Goal: Task Accomplishment & Management: Manage account settings

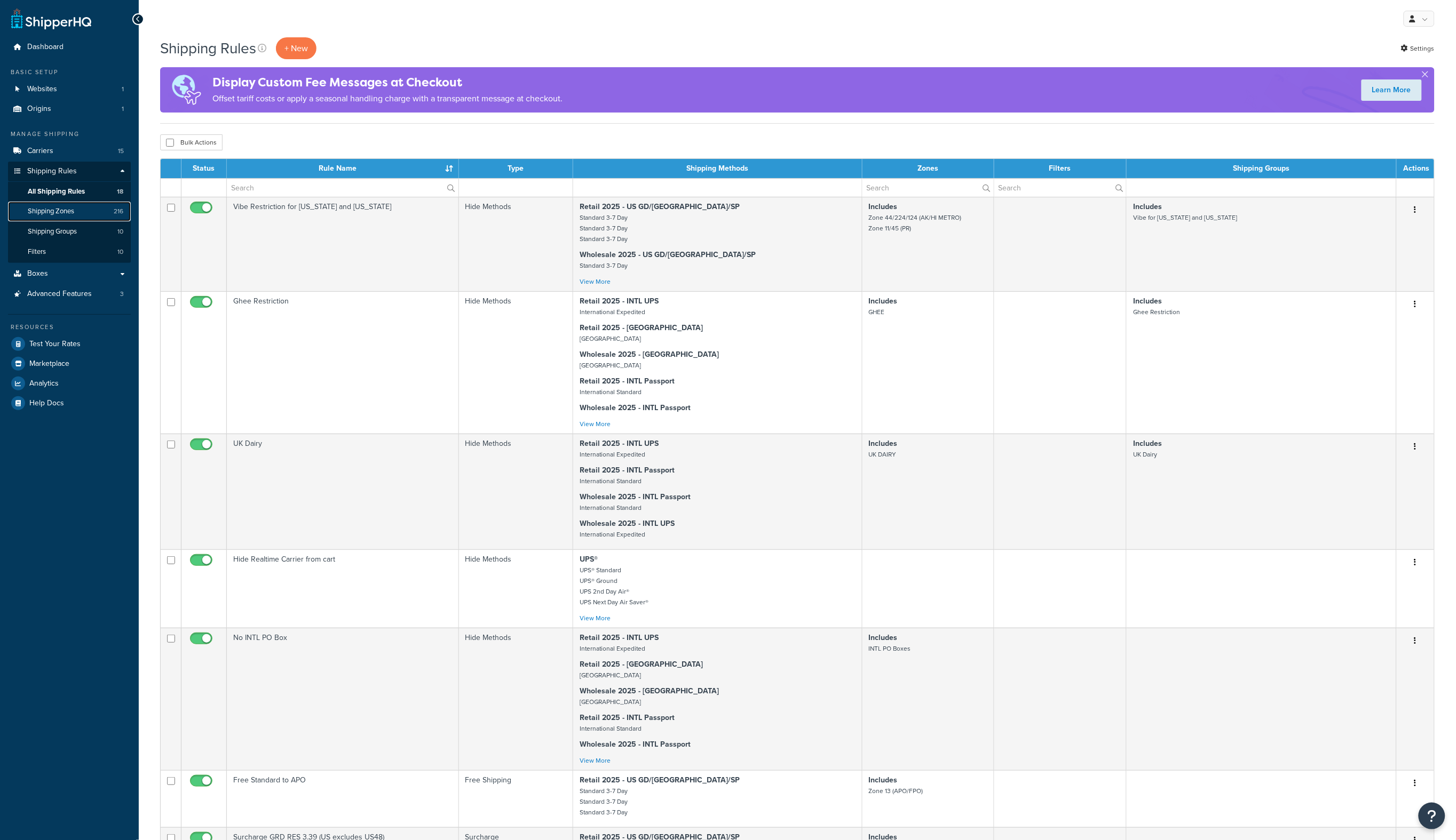
click at [54, 212] on span "Shipping Zones" at bounding box center [51, 212] width 46 height 9
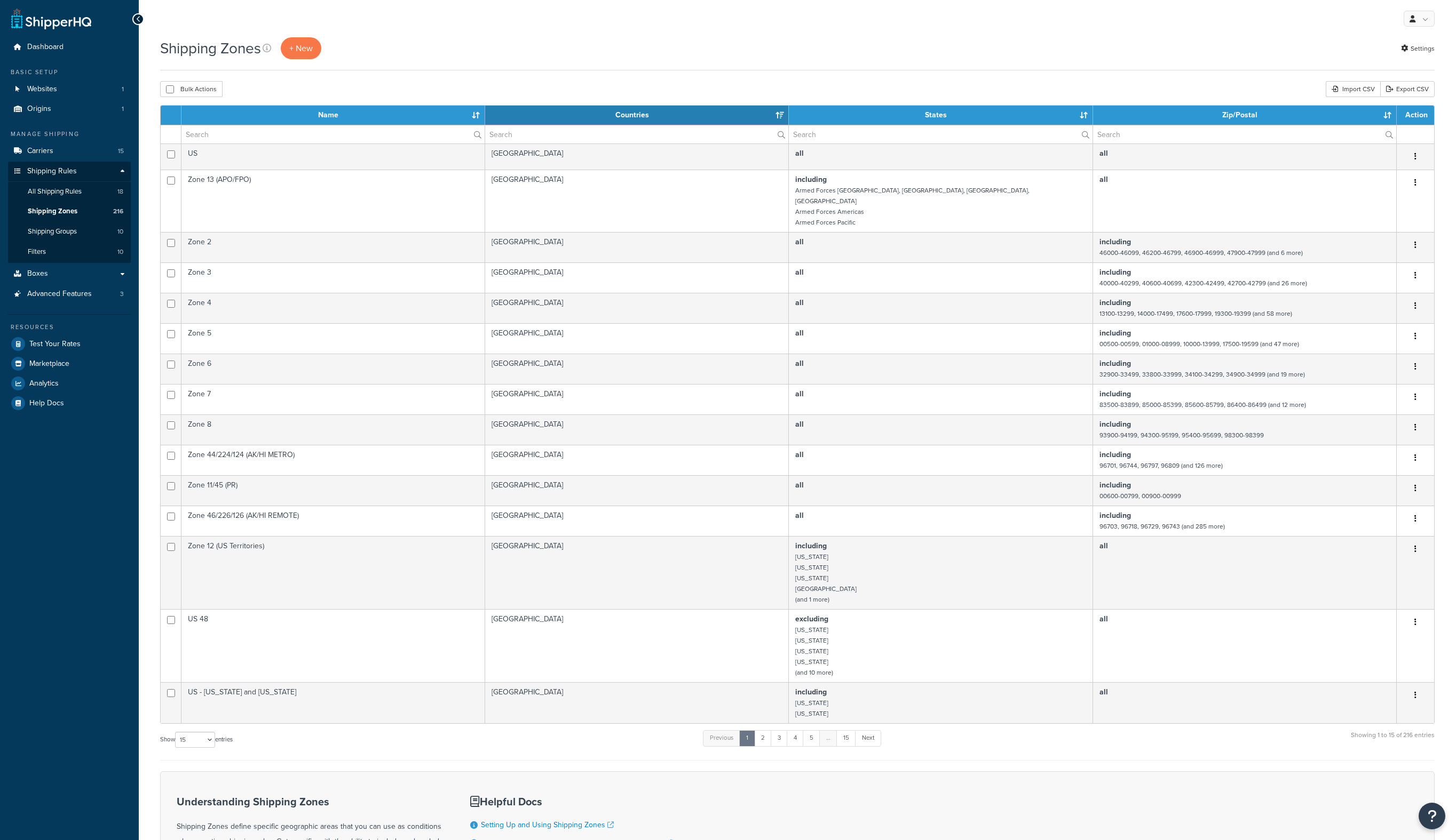
select select "15"
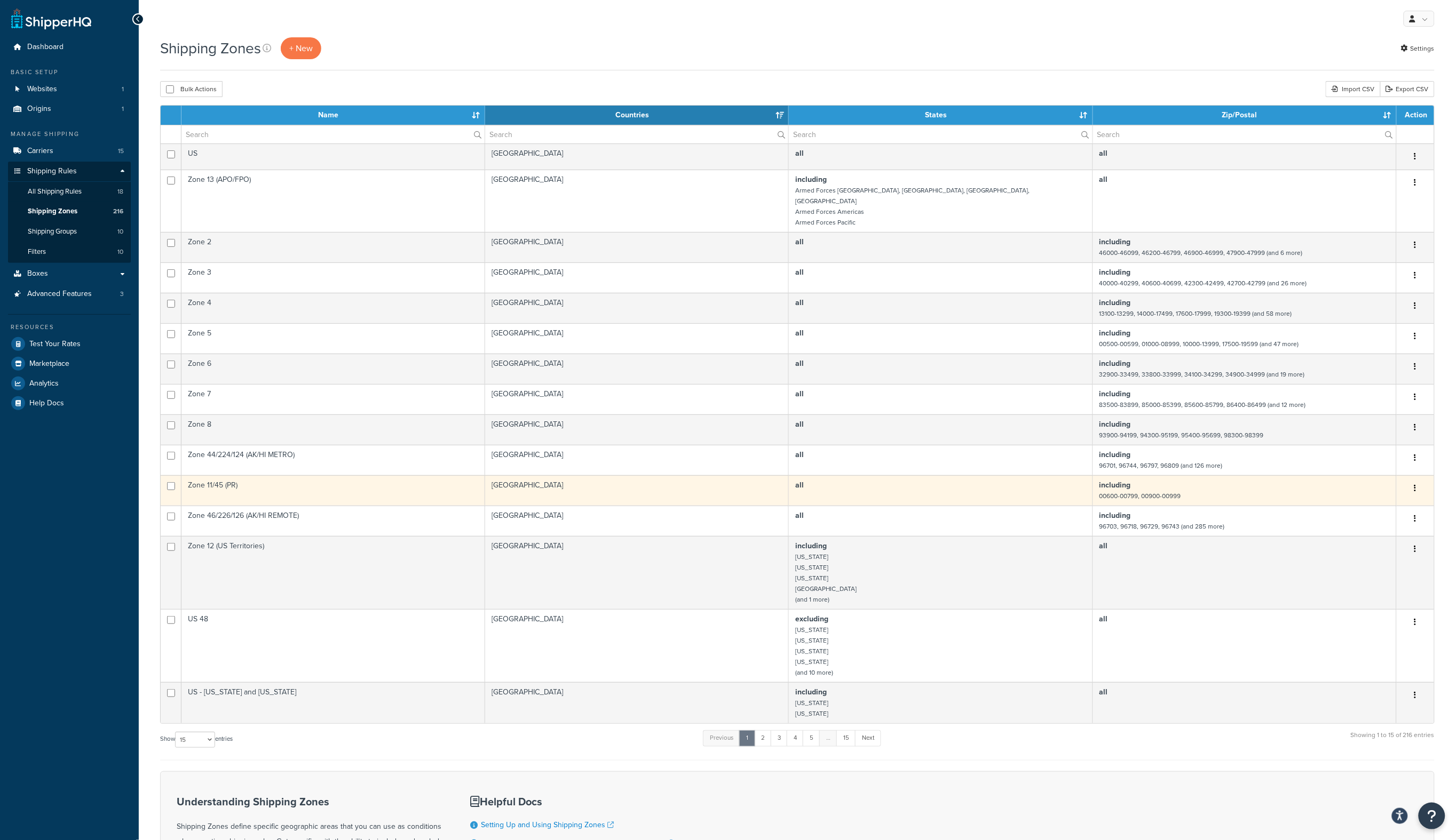
click at [940, 485] on td "all" at bounding box center [941, 490] width 304 height 30
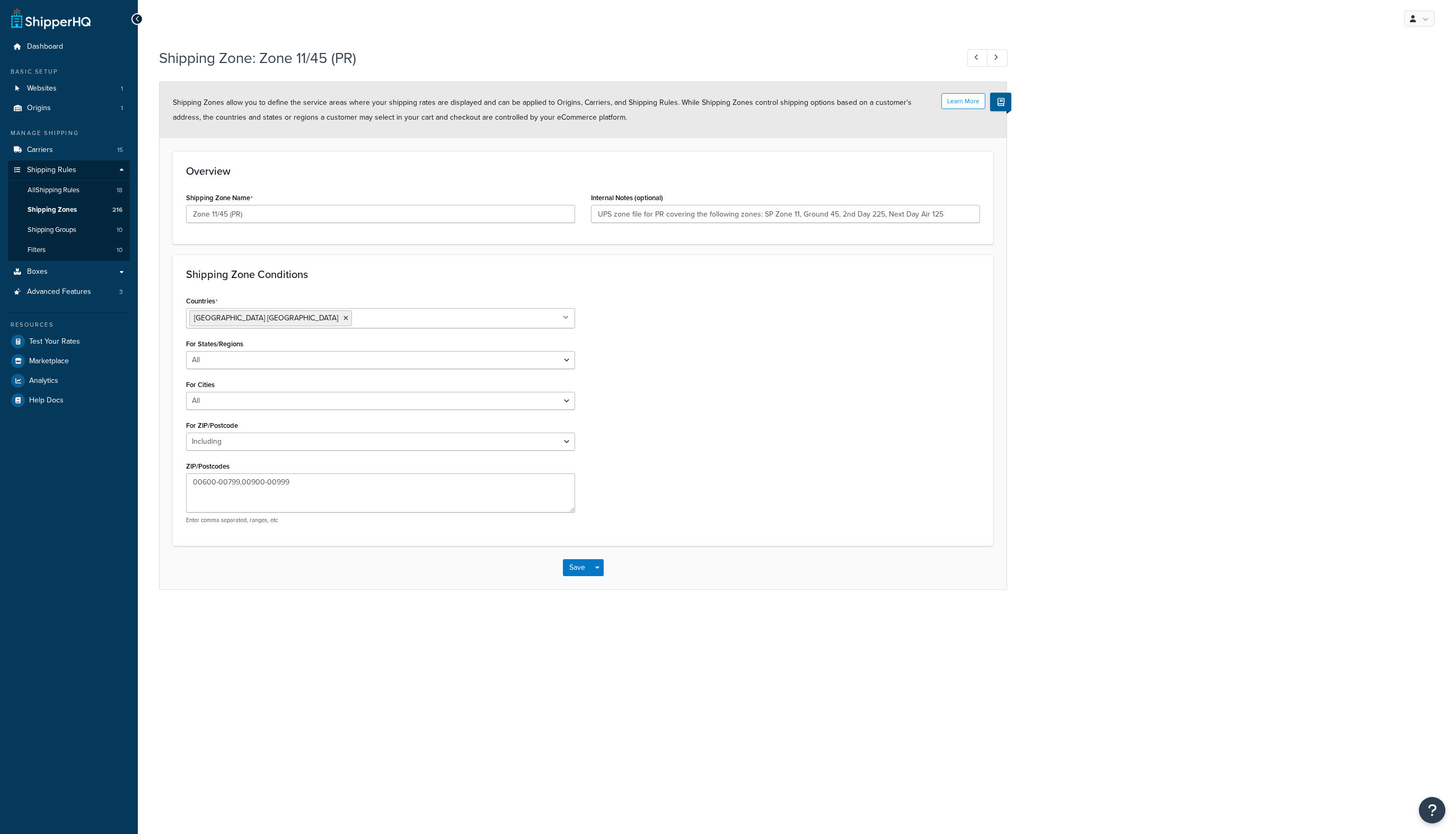
select select "including"
drag, startPoint x: 314, startPoint y: 482, endPoint x: 119, endPoint y: 480, distance: 195.0
click at [119, 480] on div "Dashboard Basic Setup Websites 1 Origins 1 Manage Shipping Carriers 15 Shipping…" at bounding box center [728, 417] width 1456 height 834
